Goal: Find specific page/section: Find specific page/section

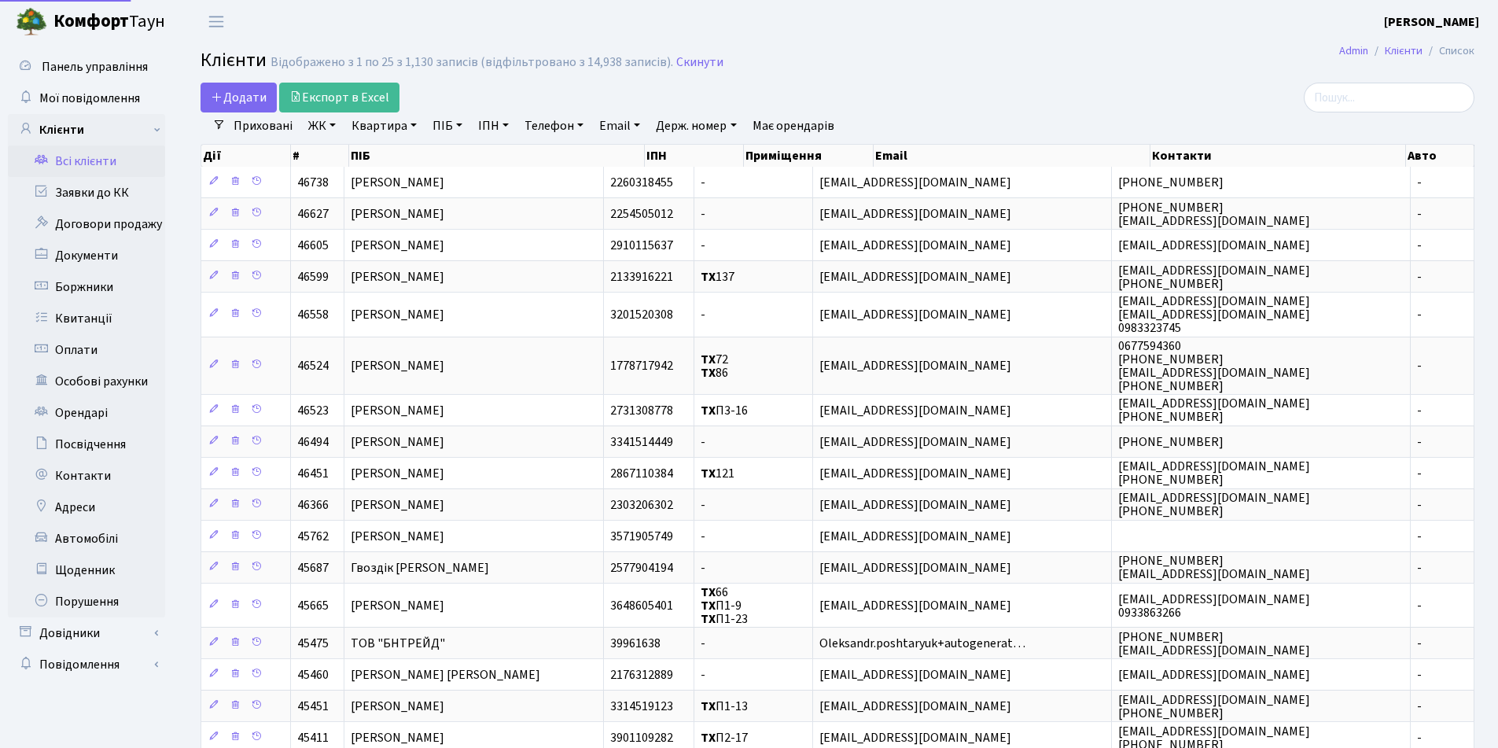
select select "25"
click at [1425, 105] on input "search" at bounding box center [1389, 98] width 171 height 30
type input "Остапенко"
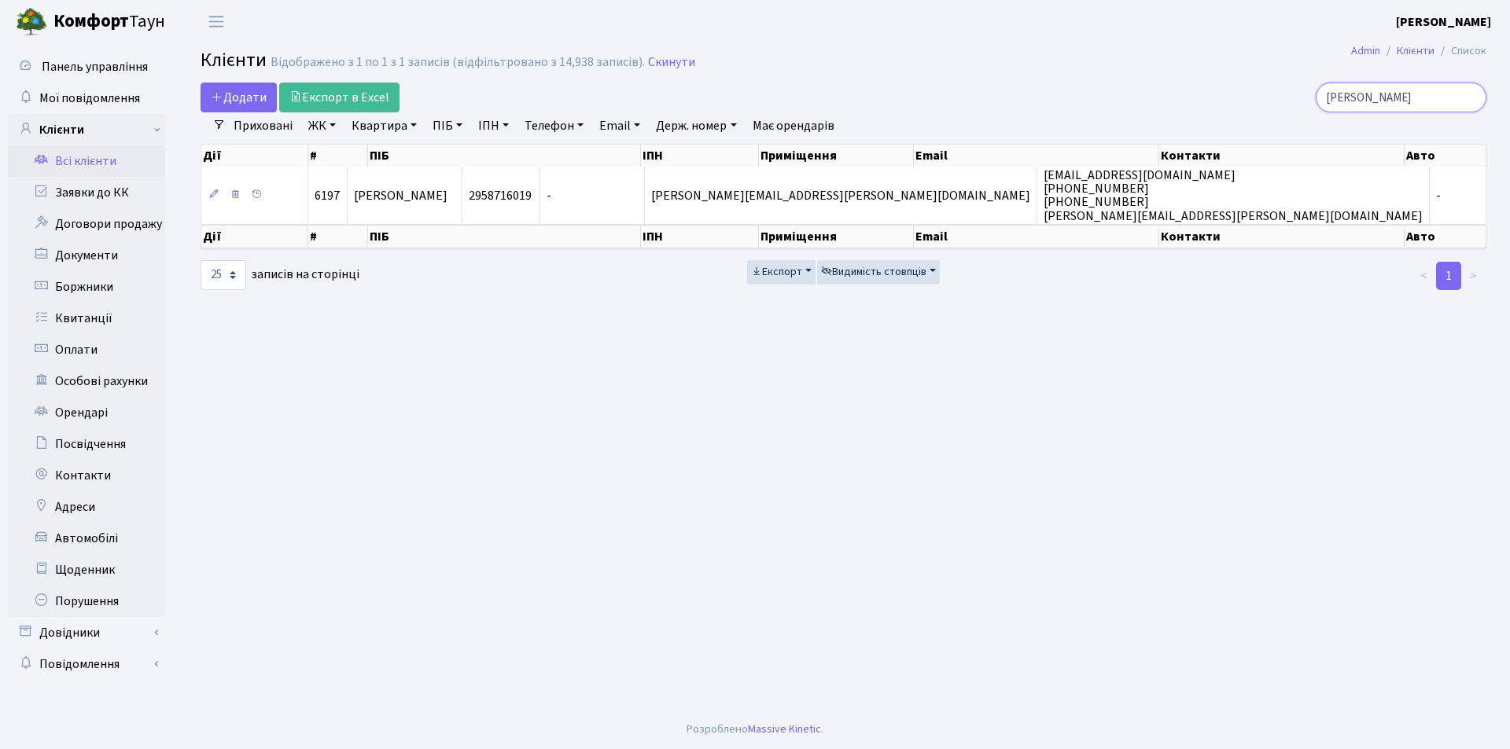
click at [1469, 99] on input "Остапенко" at bounding box center [1401, 98] width 171 height 30
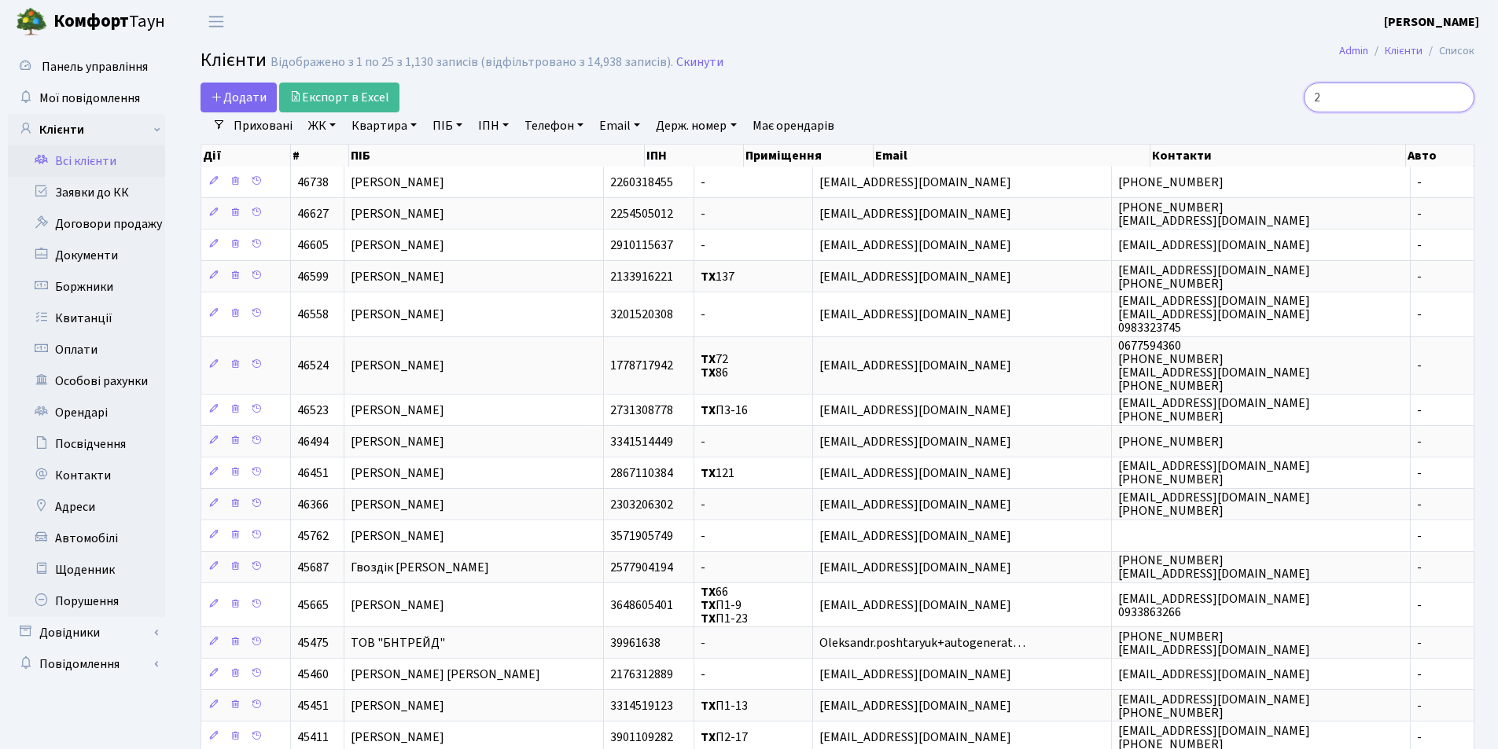
type input "25"
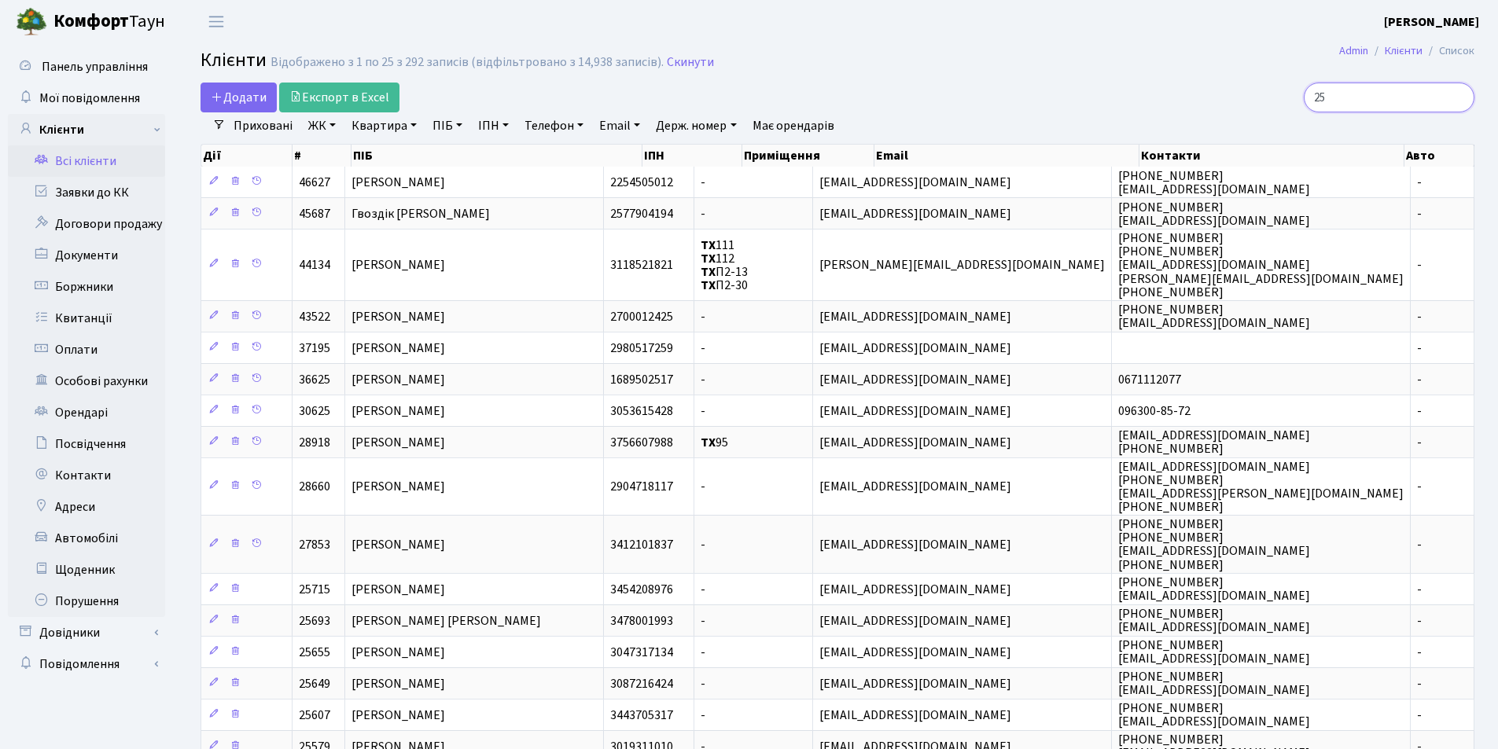
click at [1456, 94] on input "25" at bounding box center [1389, 98] width 171 height 30
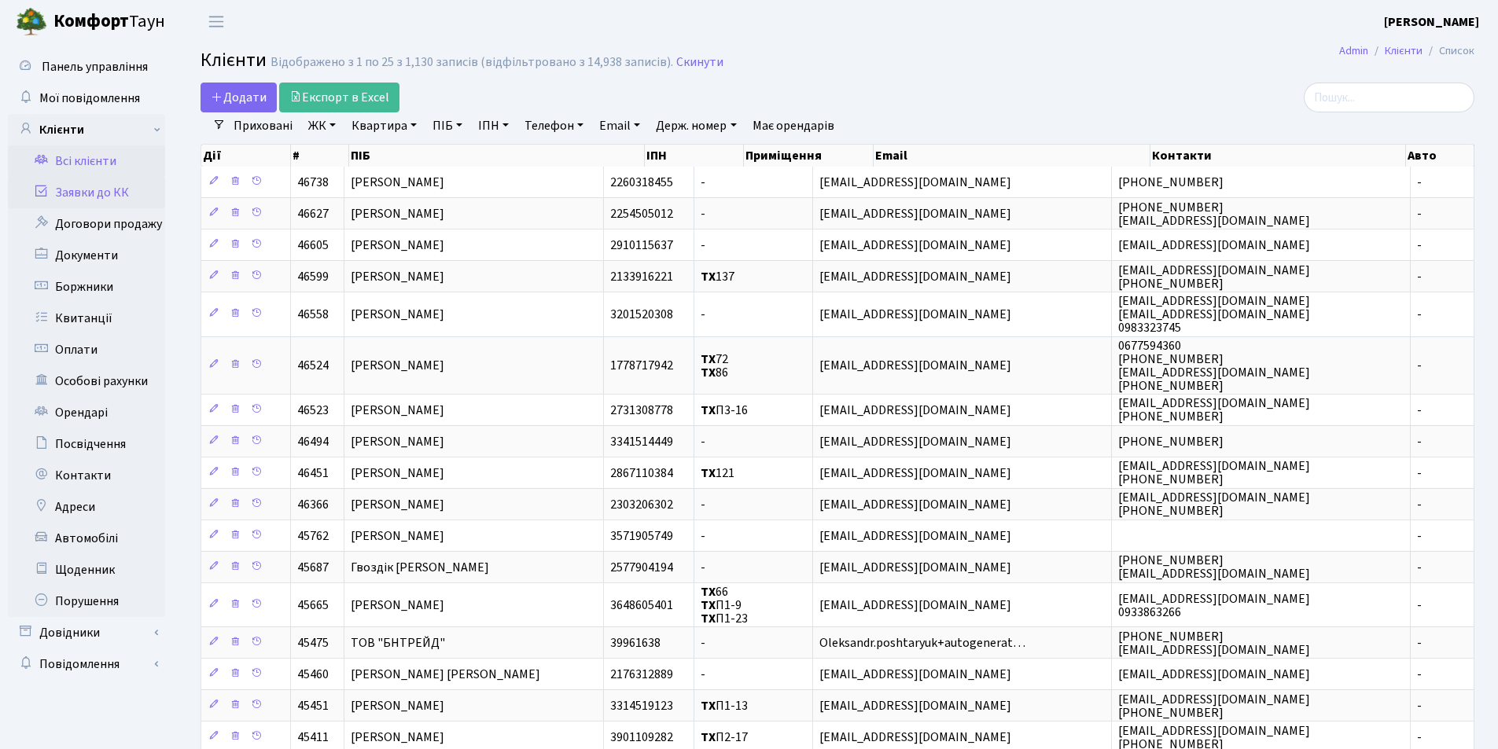
click at [75, 193] on link "Заявки до КК" at bounding box center [86, 192] width 157 height 31
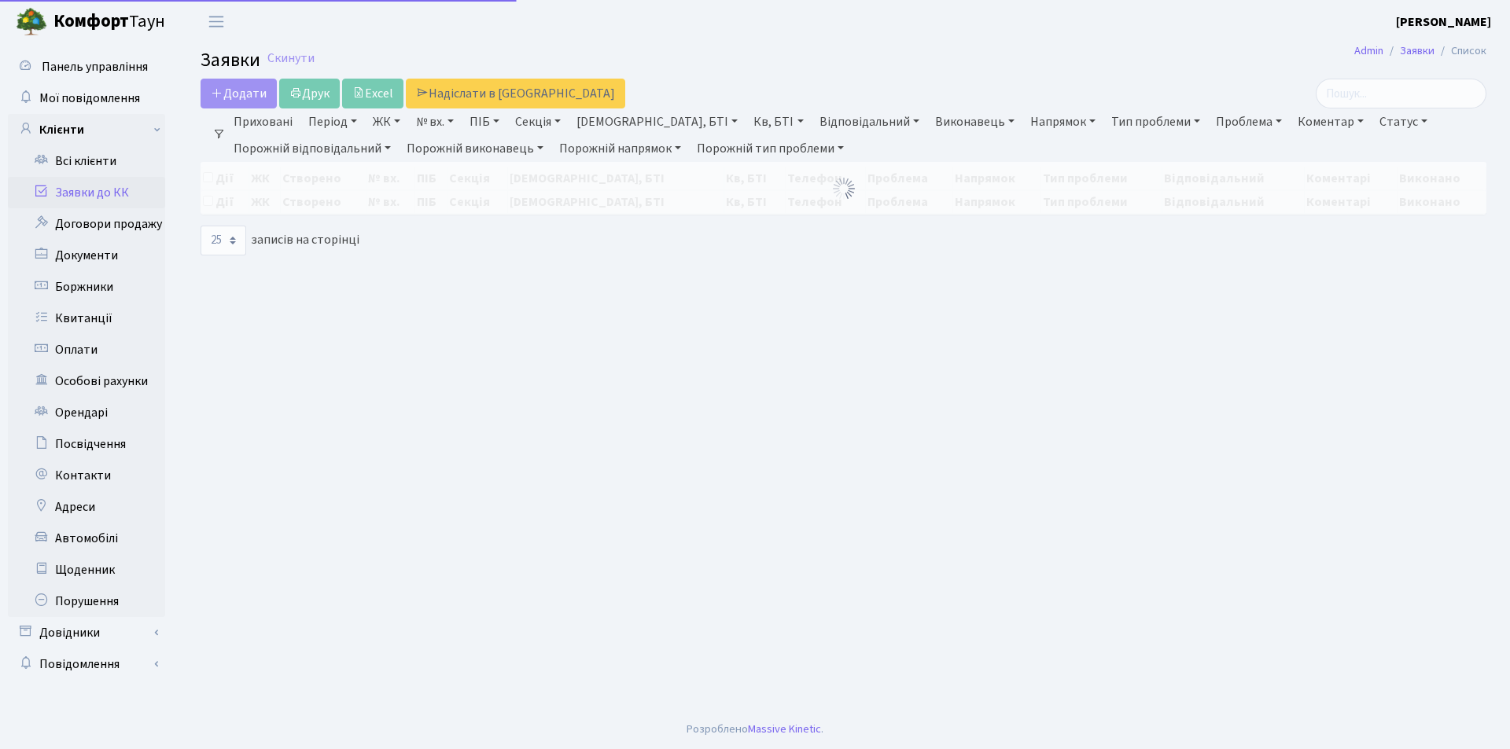
select select "25"
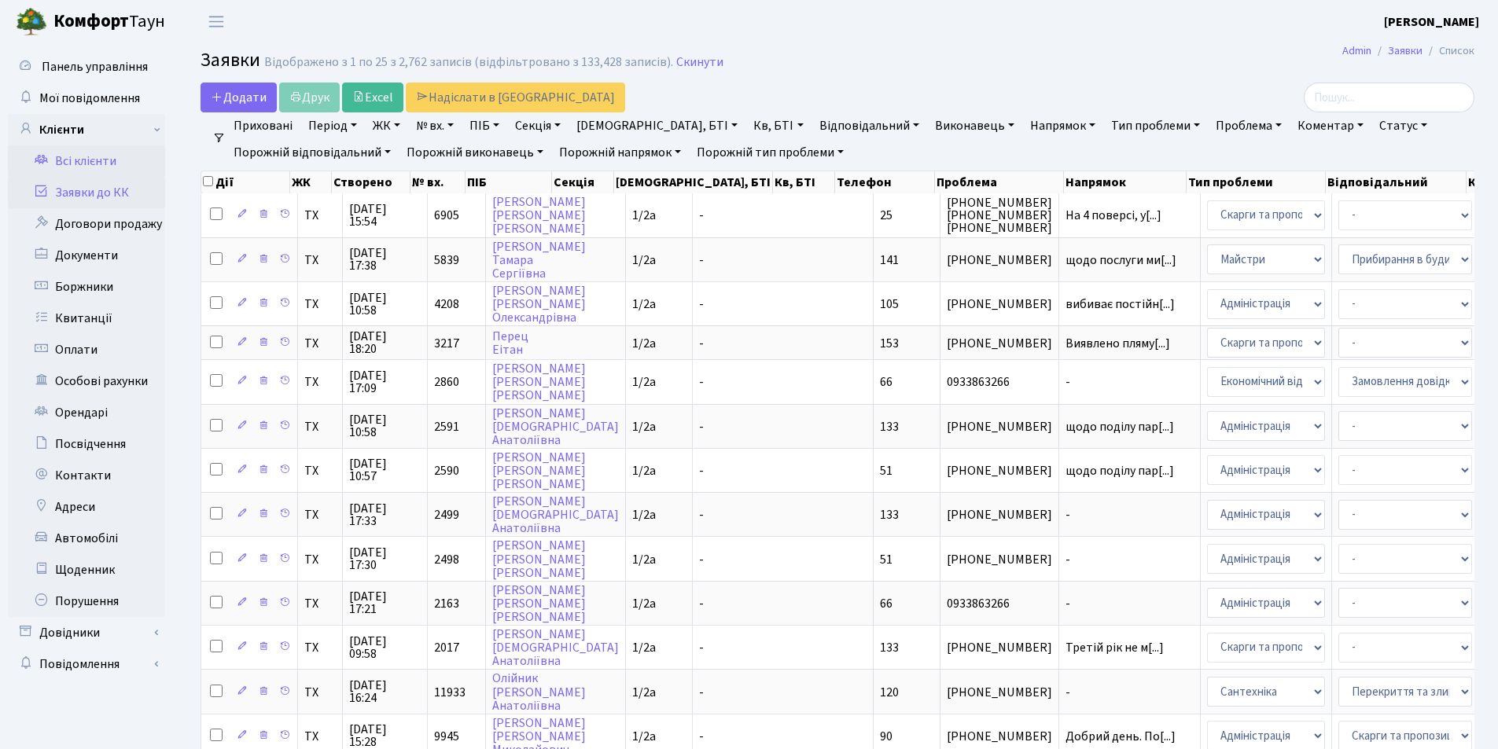
click at [75, 160] on link "Всі клієнти" at bounding box center [86, 160] width 157 height 31
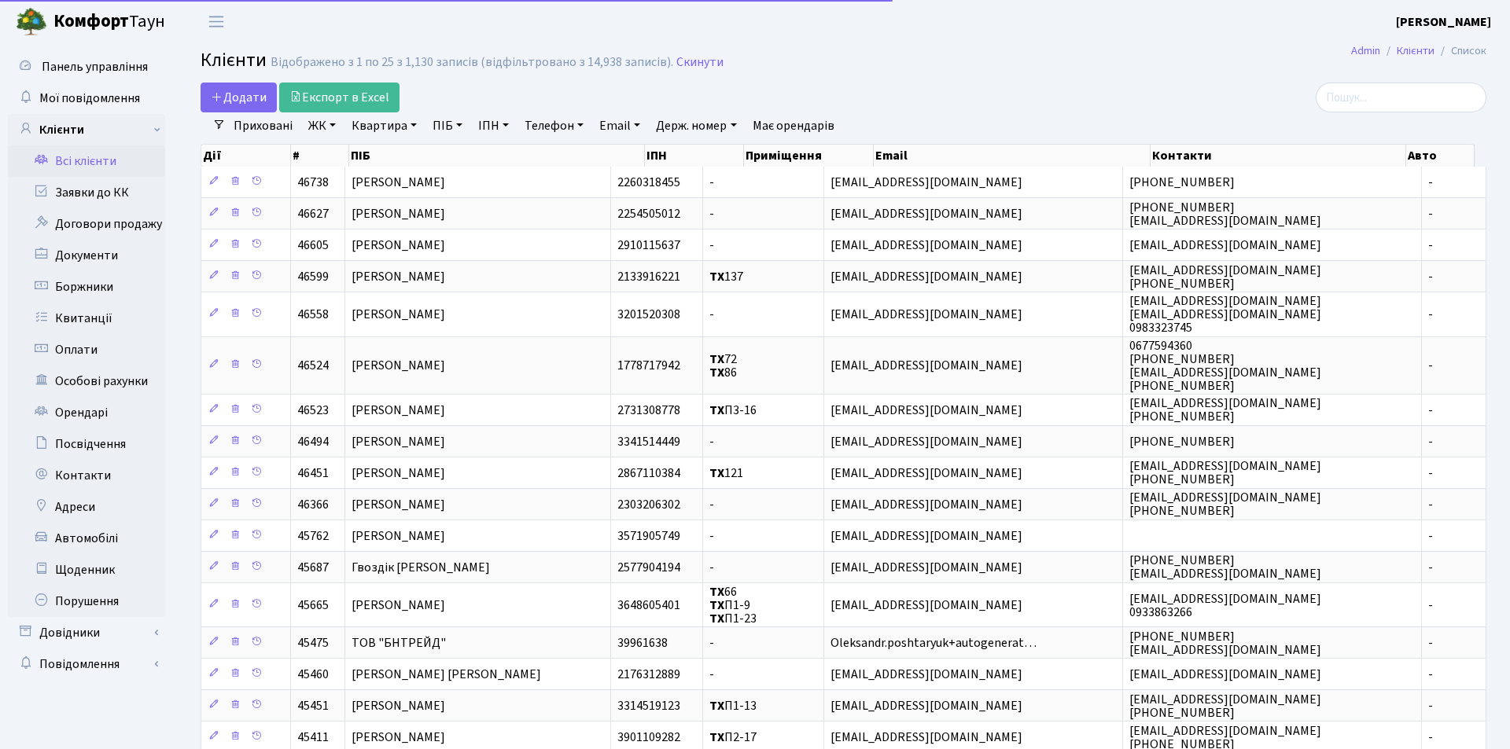
select select "25"
